Goal: Go to known website: Access a specific website the user already knows

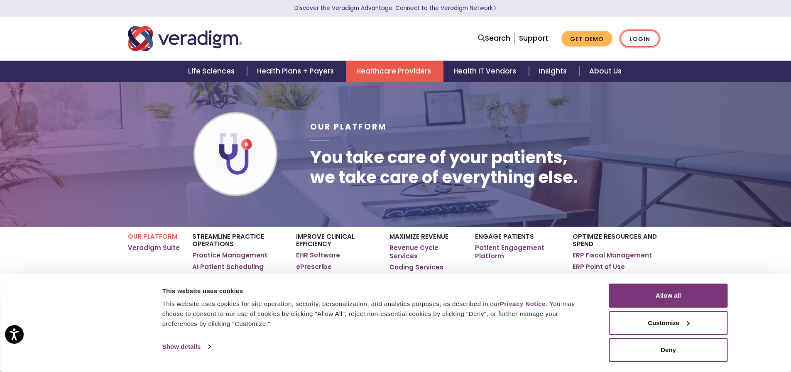
click at [647, 36] on link "Login" at bounding box center [640, 38] width 39 height 17
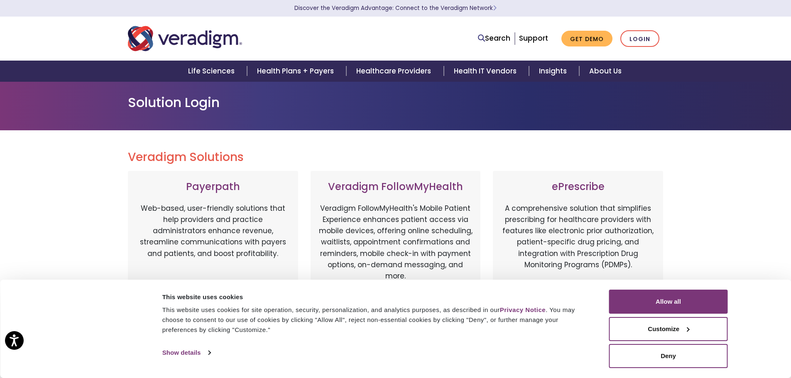
click at [738, 214] on div "Veradigm Solutions Payerpath Web-based, user-friendly solutions that help provi…" at bounding box center [395, 379] width 791 height 498
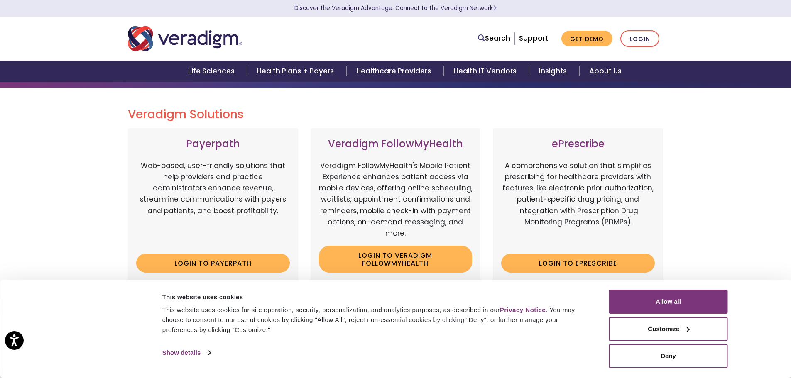
scroll to position [83, 0]
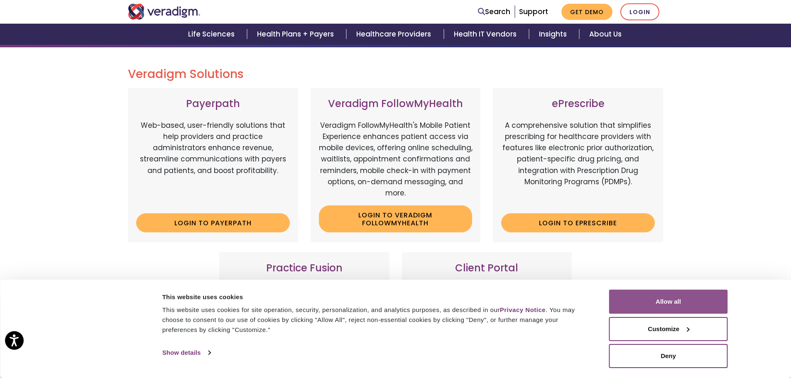
click at [678, 300] on button "Allow all" at bounding box center [668, 302] width 119 height 24
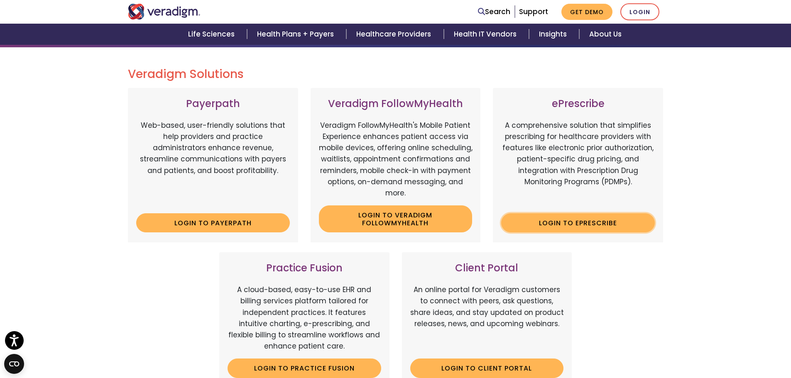
click at [592, 229] on link "Login to ePrescribe" at bounding box center [578, 223] width 154 height 19
